Goal: Use online tool/utility: Utilize a website feature to perform a specific function

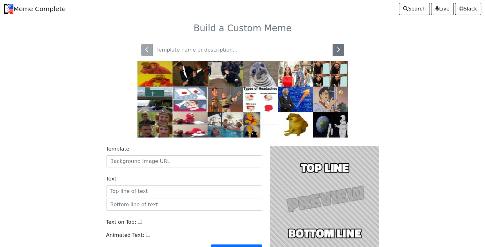
click at [257, 50] on input "text" at bounding box center [242, 50] width 180 height 12
type input "menhera"
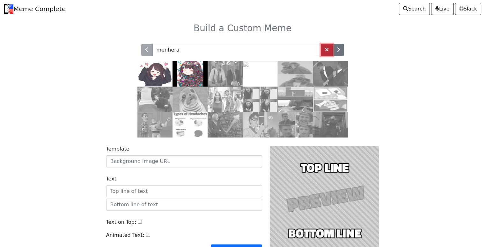
click at [324, 50] on link at bounding box center [327, 50] width 12 height 12
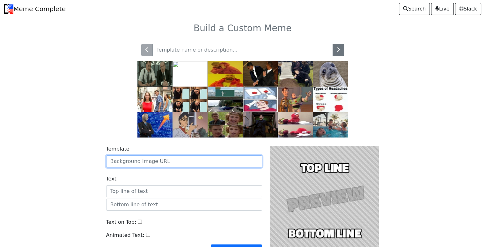
click at [166, 163] on input "Template" at bounding box center [184, 162] width 156 height 12
paste input "https://uploads.dailydot.com/2024/11/willem-dafoe-looking-up-meme.jpg?auto=comp…"
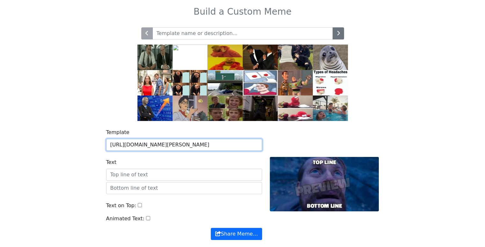
scroll to position [32, 0]
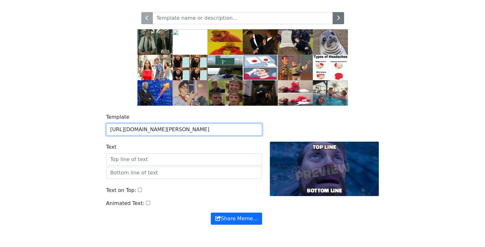
type input "https://uploads.dailydot.com/2024/11/willem-dafoe-looking-up-meme.jpg?auto=comp…"
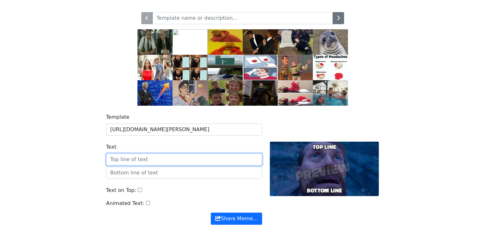
click at [176, 156] on input "Text" at bounding box center [184, 160] width 156 height 12
type input "W"
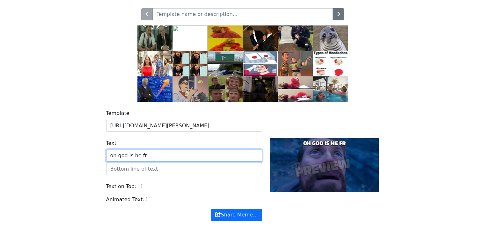
scroll to position [24, 0]
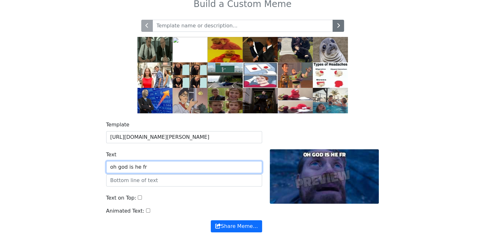
type input "oh god is he fr"
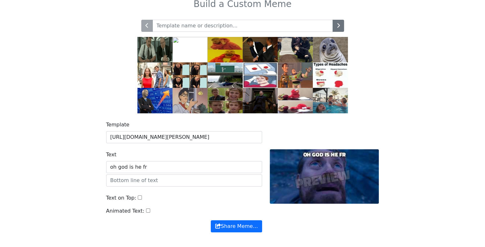
click at [229, 96] on img at bounding box center [225, 100] width 35 height 25
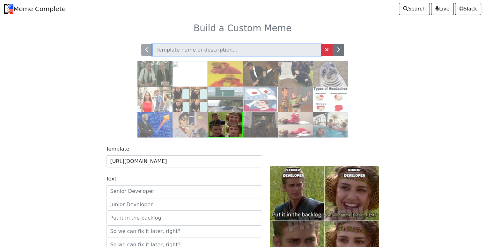
click at [222, 51] on input "text" at bounding box center [236, 50] width 169 height 12
type input "a"
type input "b"
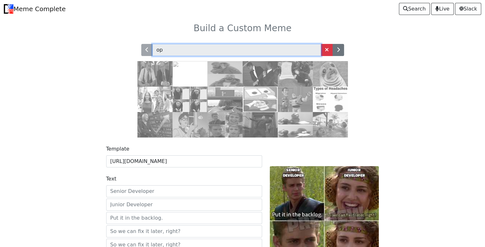
type input "o"
type input "boobs"
click at [187, 52] on input "boobs" at bounding box center [236, 50] width 169 height 12
type input "a"
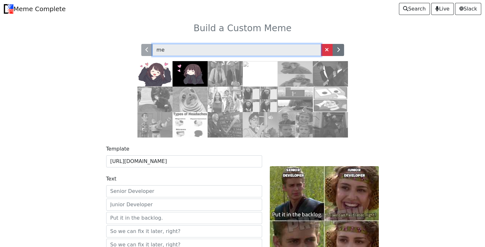
type input "m"
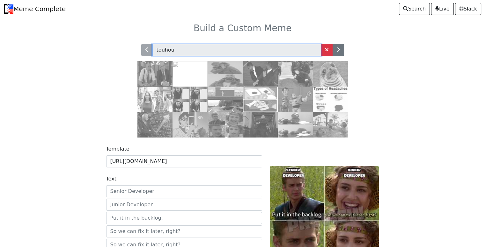
click at [186, 53] on input "touhou" at bounding box center [236, 50] width 169 height 12
type input "t"
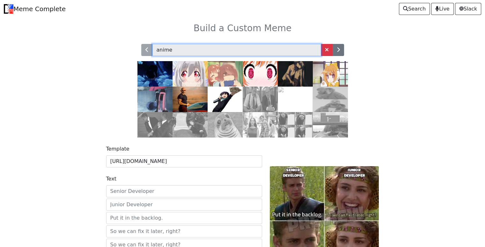
type input "anime"
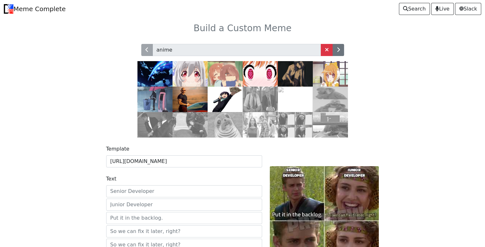
click at [295, 72] on img at bounding box center [295, 73] width 35 height 25
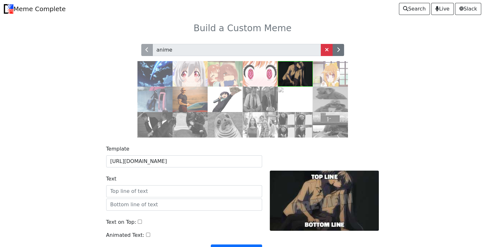
click at [291, 73] on img at bounding box center [295, 73] width 35 height 25
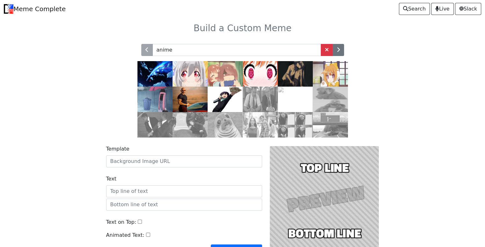
scroll to position [32, 0]
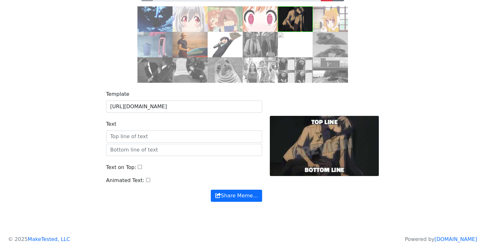
scroll to position [56, 0]
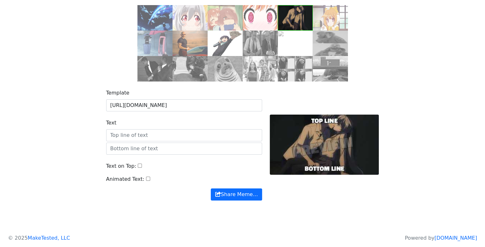
click at [192, 136] on input "Text" at bounding box center [184, 135] width 156 height 12
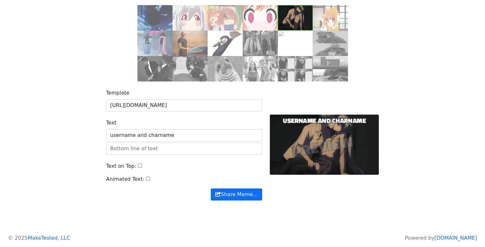
type input "username and charname"
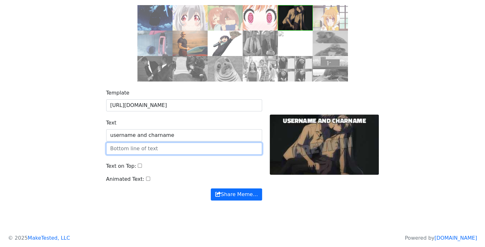
click at [190, 147] on input "text" at bounding box center [184, 149] width 156 height 12
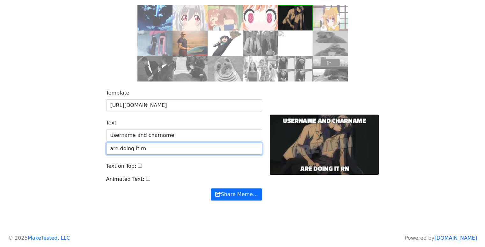
type input "are doing it rn"
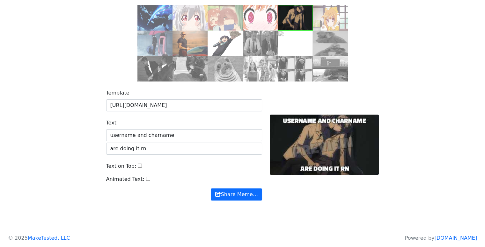
drag, startPoint x: 297, startPoint y: 18, endPoint x: 410, endPoint y: 69, distance: 124.1
click at [410, 69] on div "anime" at bounding box center [242, 30] width 421 height 101
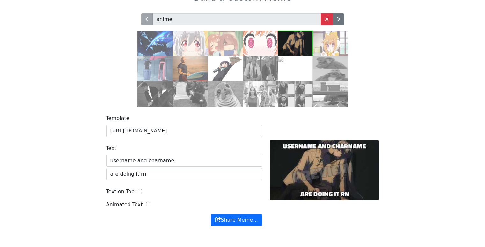
scroll to position [0, 0]
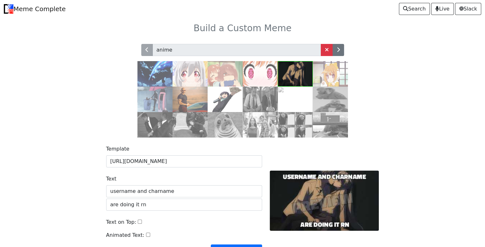
click at [264, 74] on img at bounding box center [260, 73] width 35 height 25
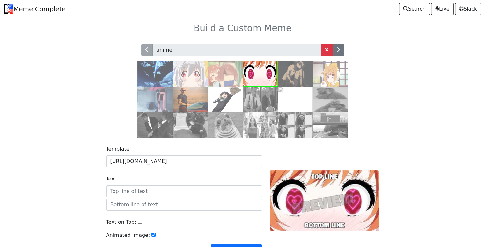
drag, startPoint x: 353, startPoint y: 188, endPoint x: 320, endPoint y: 198, distance: 34.6
drag, startPoint x: 320, startPoint y: 198, endPoint x: 305, endPoint y: 199, distance: 15.0
click at [305, 199] on div at bounding box center [324, 201] width 117 height 112
drag, startPoint x: 305, startPoint y: 199, endPoint x: 464, endPoint y: 144, distance: 168.0
click at [465, 144] on body "Meme Complete Search Live [GEOGRAPHIC_DATA] Build a Custom Meme anime" at bounding box center [242, 145] width 485 height 291
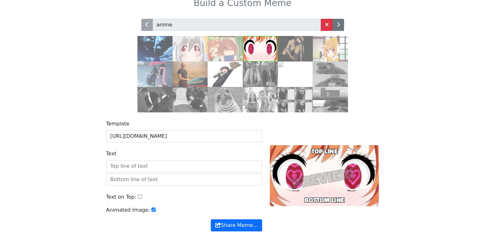
scroll to position [56, 0]
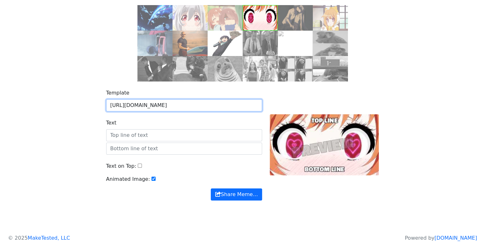
click at [241, 105] on input "[URL][DOMAIN_NAME]" at bounding box center [184, 105] width 156 height 12
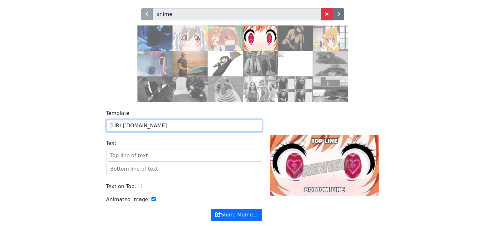
scroll to position [24, 0]
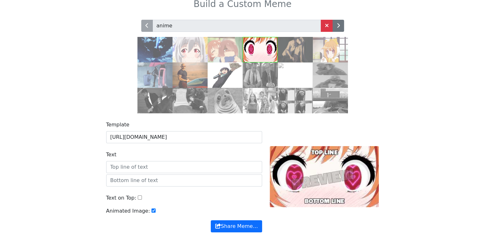
click at [295, 44] on img at bounding box center [295, 49] width 35 height 25
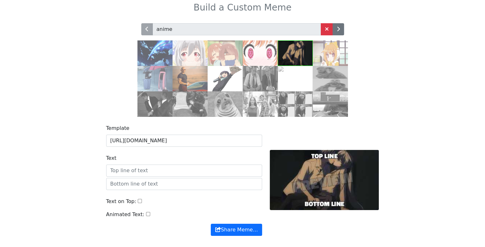
scroll to position [32, 0]
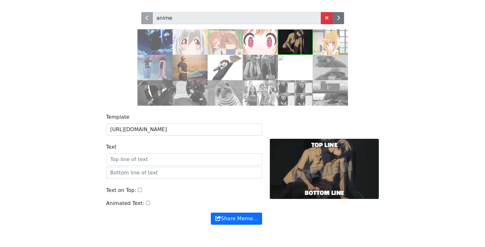
drag, startPoint x: 290, startPoint y: 178, endPoint x: 317, endPoint y: 187, distance: 28.2
click at [317, 187] on div at bounding box center [324, 169] width 117 height 112
click at [317, 182] on div at bounding box center [324, 169] width 117 height 112
drag, startPoint x: 317, startPoint y: 182, endPoint x: 293, endPoint y: 183, distance: 23.3
click at [295, 182] on div at bounding box center [324, 169] width 117 height 112
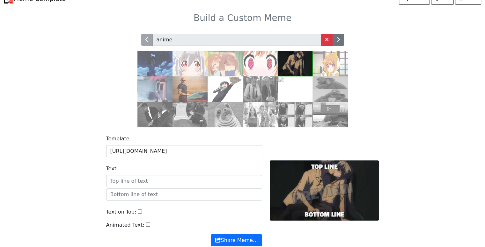
scroll to position [0, 0]
